Goal: Find specific page/section: Find specific page/section

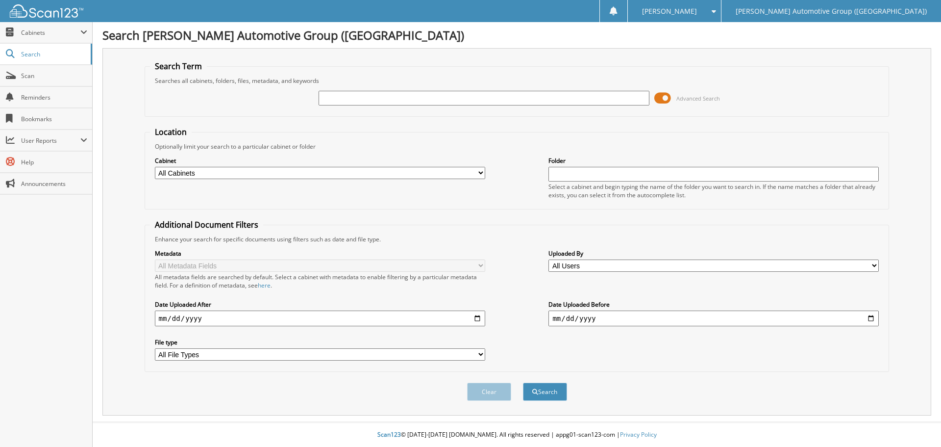
click at [396, 98] on input "text" at bounding box center [484, 98] width 330 height 15
type input "351354"
click at [523, 382] on button "Search" at bounding box center [545, 391] width 44 height 18
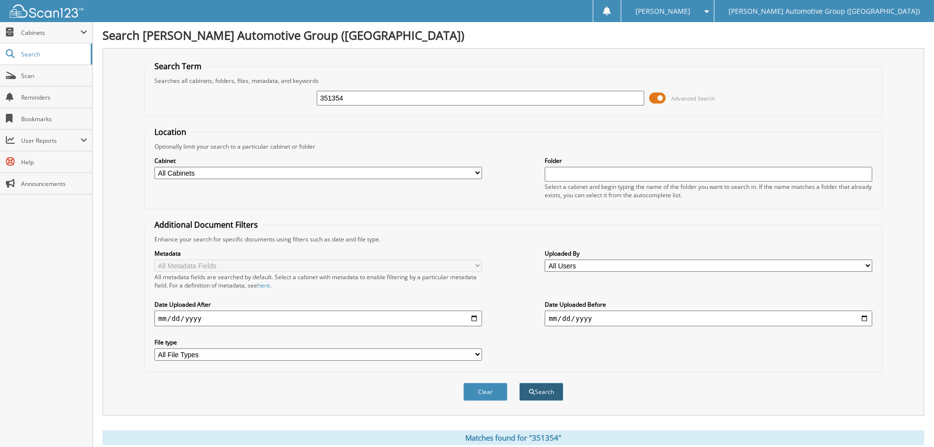
click at [540, 395] on button "Search" at bounding box center [541, 391] width 44 height 18
click at [29, 36] on span "Cabinets" at bounding box center [50, 32] width 59 height 8
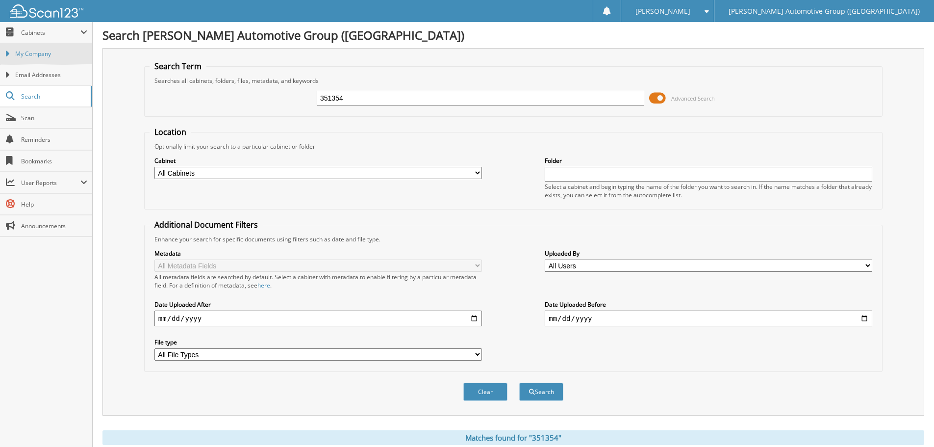
click at [33, 53] on span "My Company" at bounding box center [51, 54] width 72 height 9
